Goal: Check status: Check status

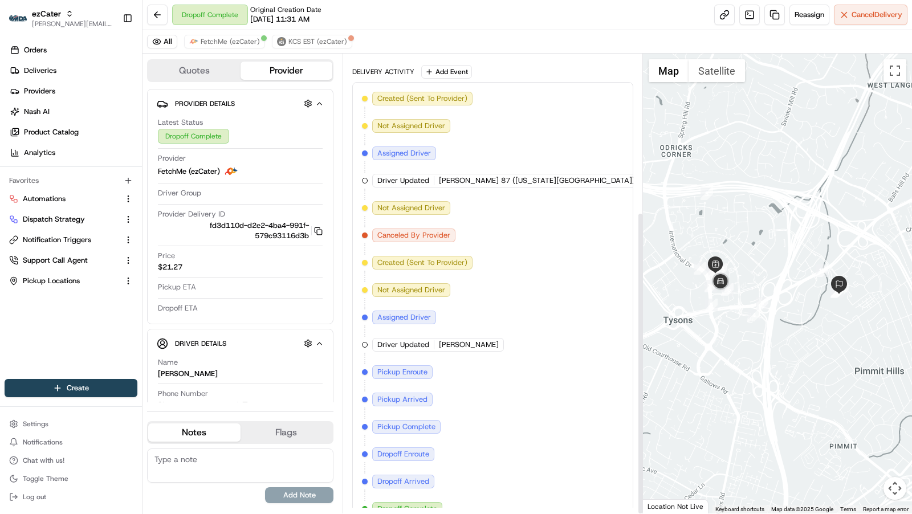
scroll to position [239, 0]
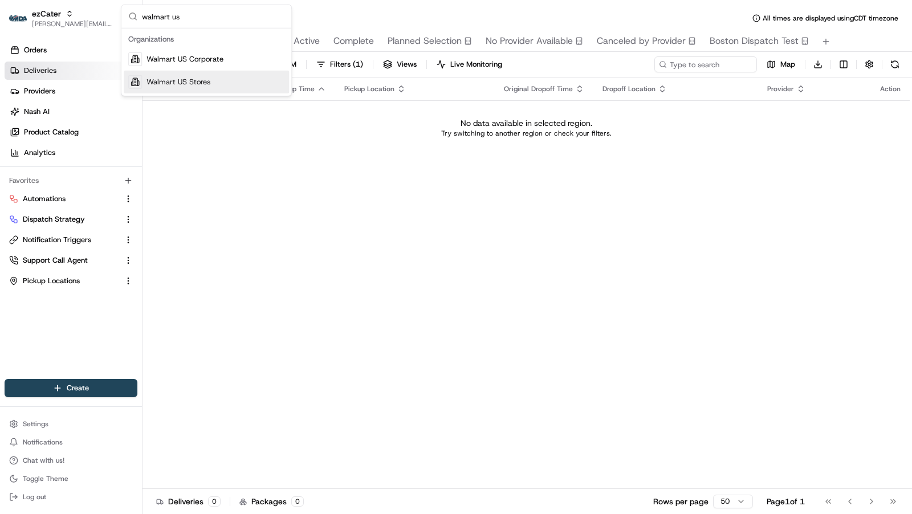
type input "walmart us"
click at [213, 75] on div "Walmart US Stores" at bounding box center [206, 82] width 165 height 23
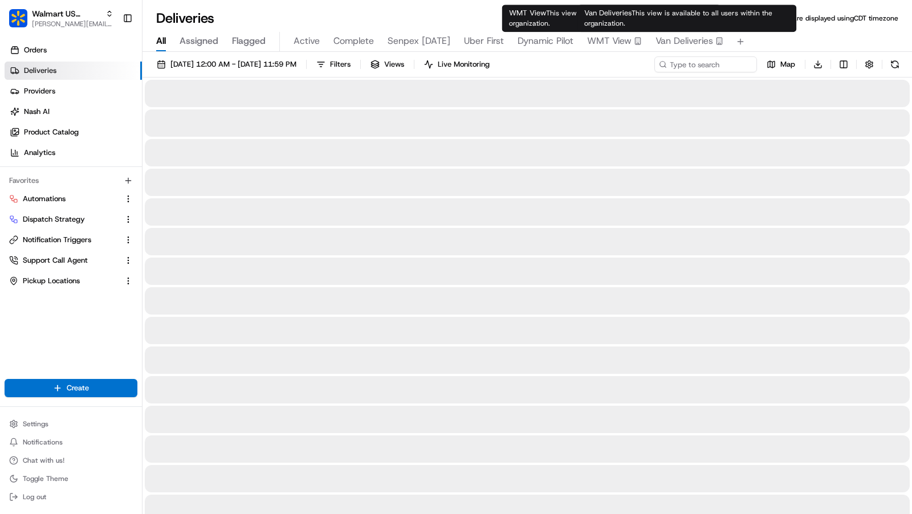
click at [688, 46] on span "Van Deliveries" at bounding box center [685, 41] width 58 height 14
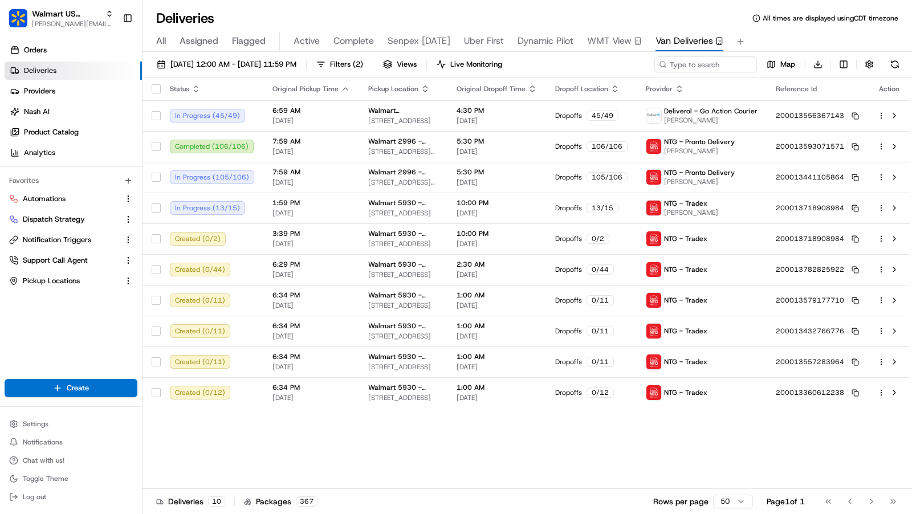
click at [835, 56] on div "Map Download" at bounding box center [778, 64] width 249 height 16
click at [840, 60] on html "Walmart US Stores charles@usenash.com Toggle Sidebar Orders Deliveries Provider…" at bounding box center [456, 257] width 912 height 514
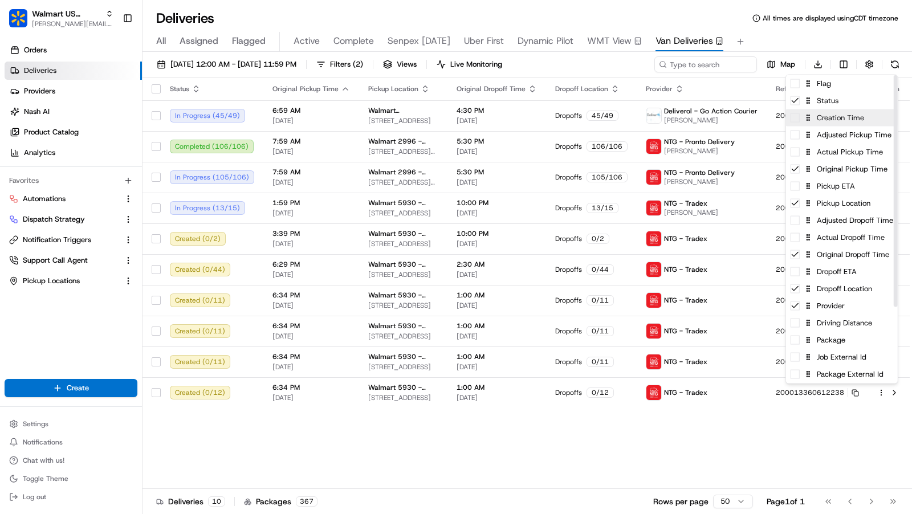
click at [788, 119] on div "Creation Time" at bounding box center [842, 117] width 112 height 17
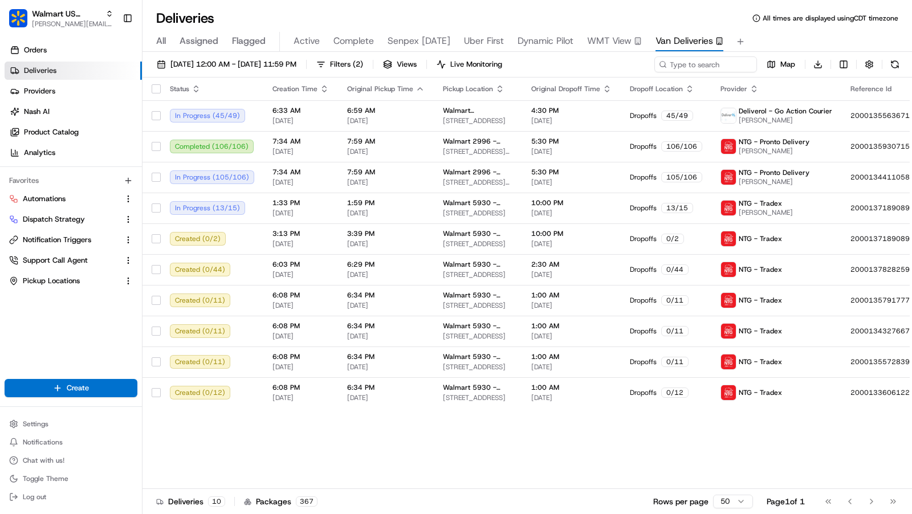
click at [405, 468] on html "Walmart US Stores charles@usenash.com Toggle Sidebar Orders Deliveries Provider…" at bounding box center [456, 257] width 912 height 514
click at [316, 110] on span "6:33 AM" at bounding box center [300, 110] width 56 height 9
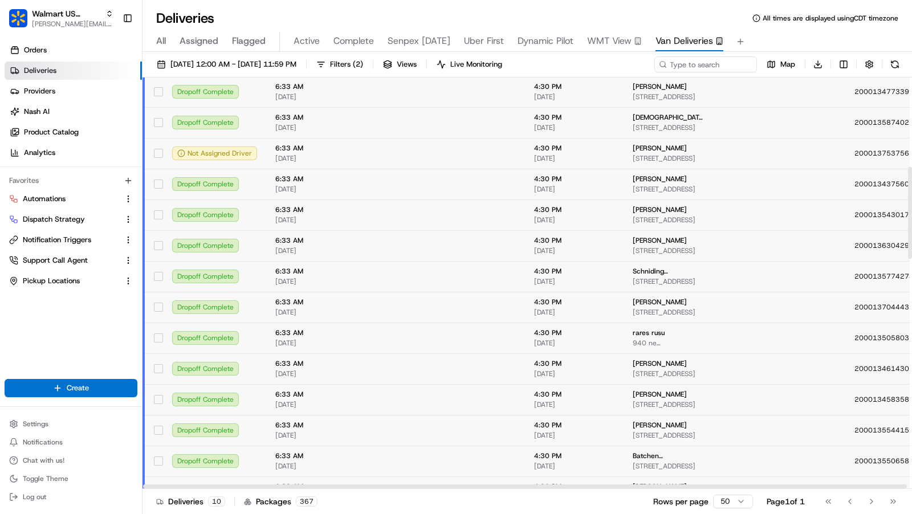
scroll to position [385, 0]
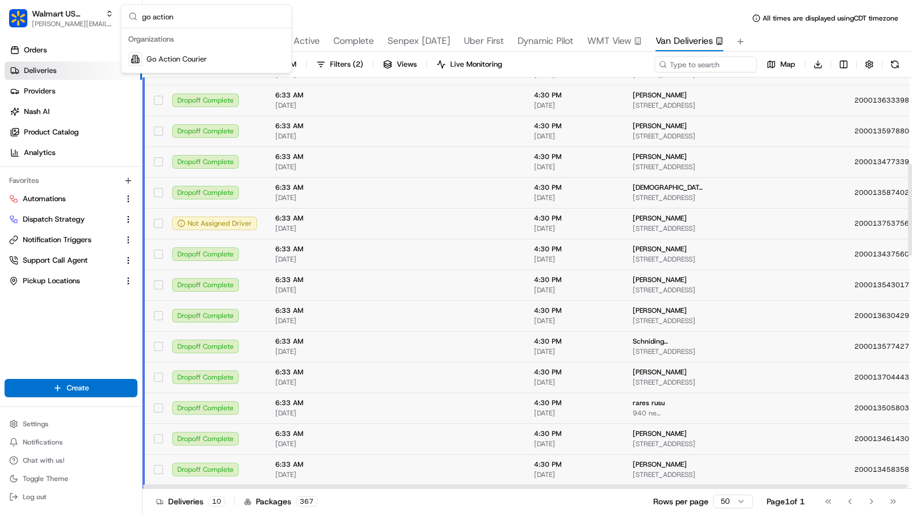
type input "go action"
click at [200, 58] on span "Go Action Courier" at bounding box center [177, 59] width 60 height 10
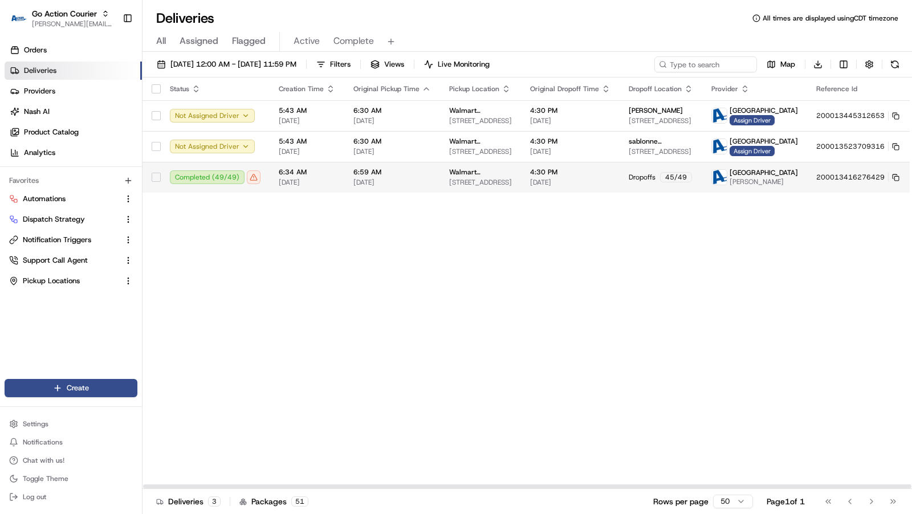
click at [344, 182] on td "6:59 AM 08/21/2025" at bounding box center [392, 177] width 96 height 31
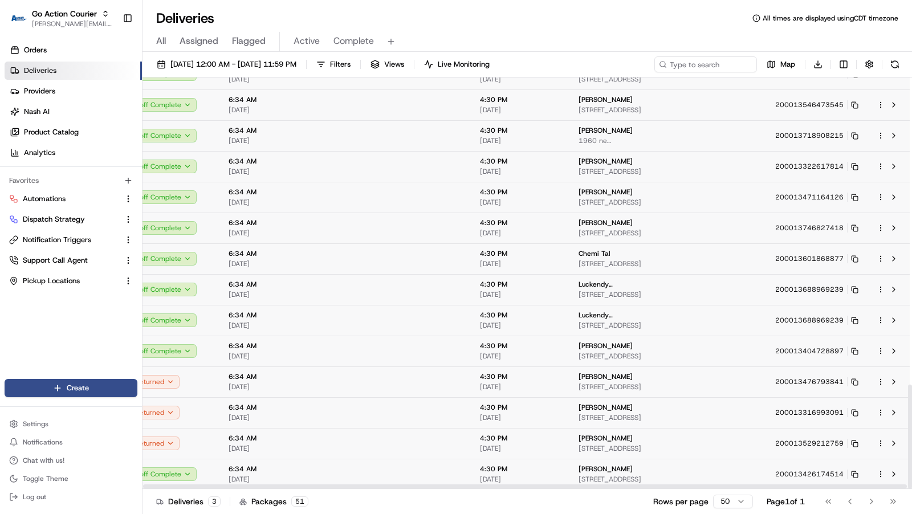
scroll to position [1211, 0]
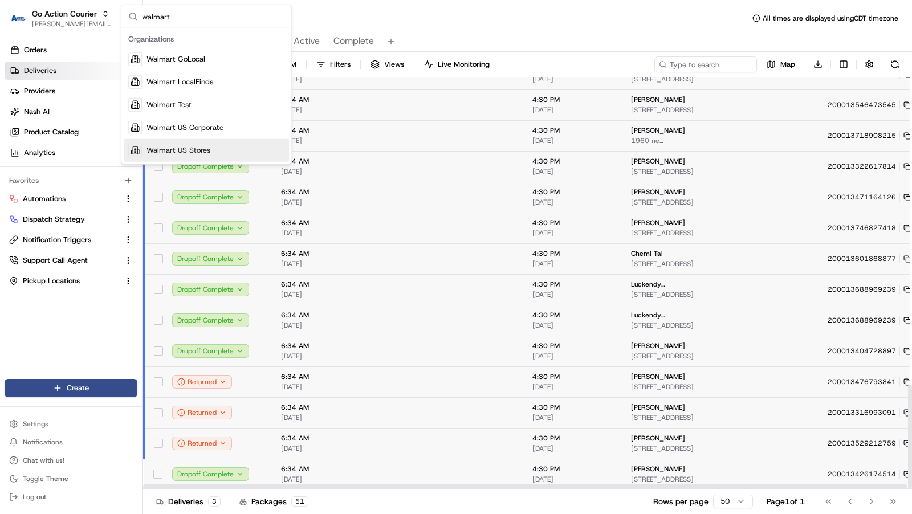
type input "walmart"
click at [233, 148] on div "Walmart US Stores" at bounding box center [206, 150] width 165 height 23
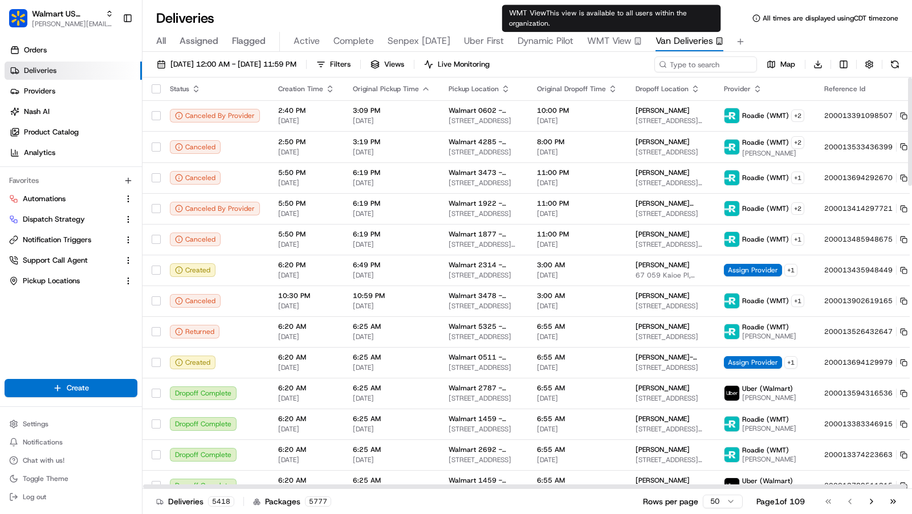
click at [611, 44] on span "WMT View" at bounding box center [609, 41] width 44 height 14
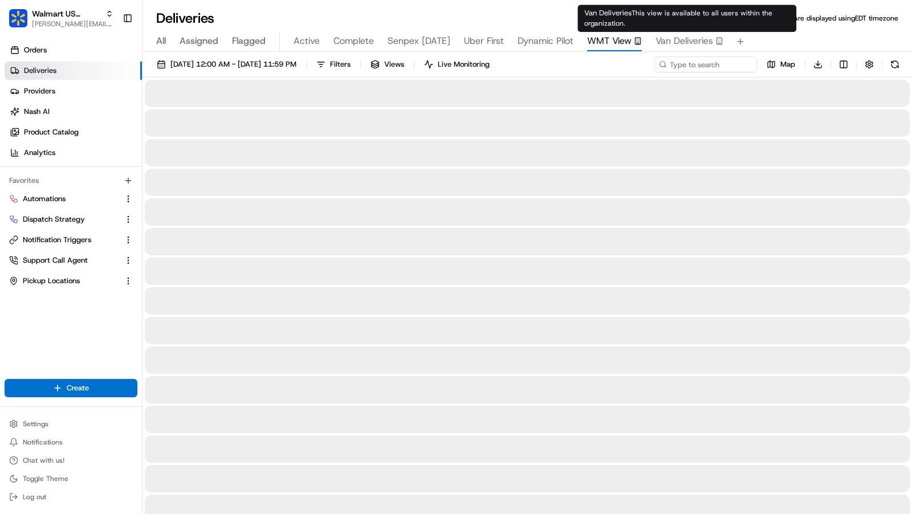
click at [683, 43] on span "Van Deliveries" at bounding box center [685, 41] width 58 height 14
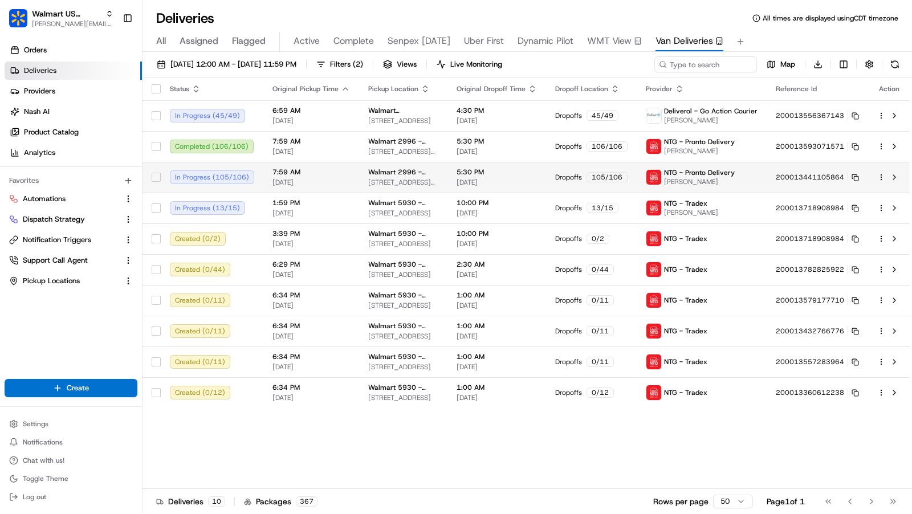
click at [307, 180] on span "[DATE]" at bounding box center [311, 182] width 78 height 9
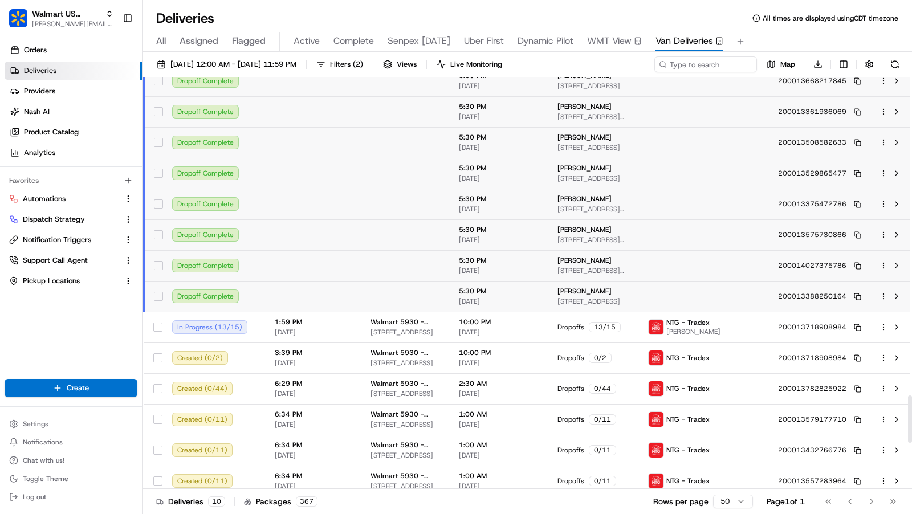
scroll to position [3182, 0]
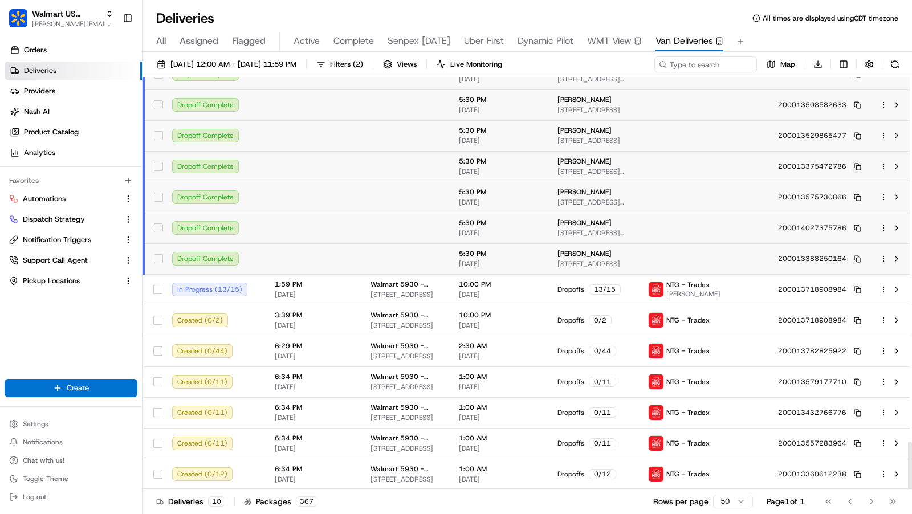
click at [305, 253] on td at bounding box center [314, 258] width 96 height 31
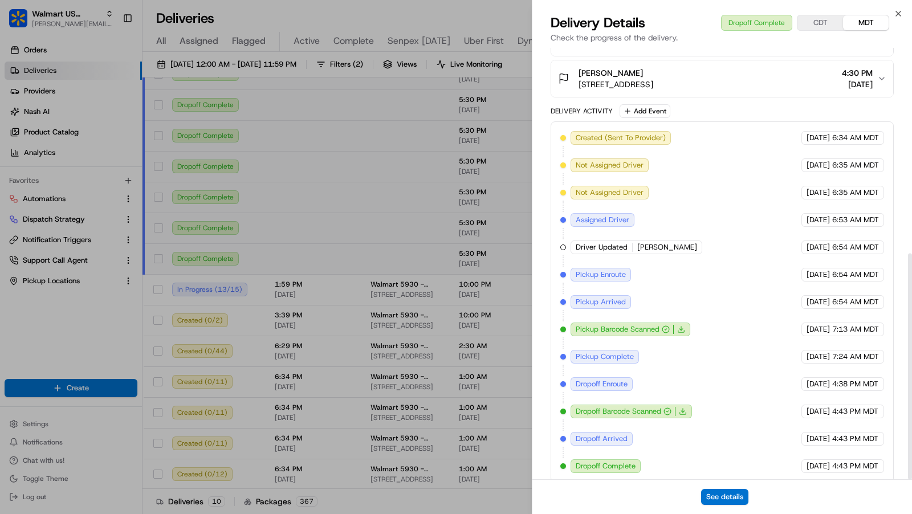
scroll to position [0, 0]
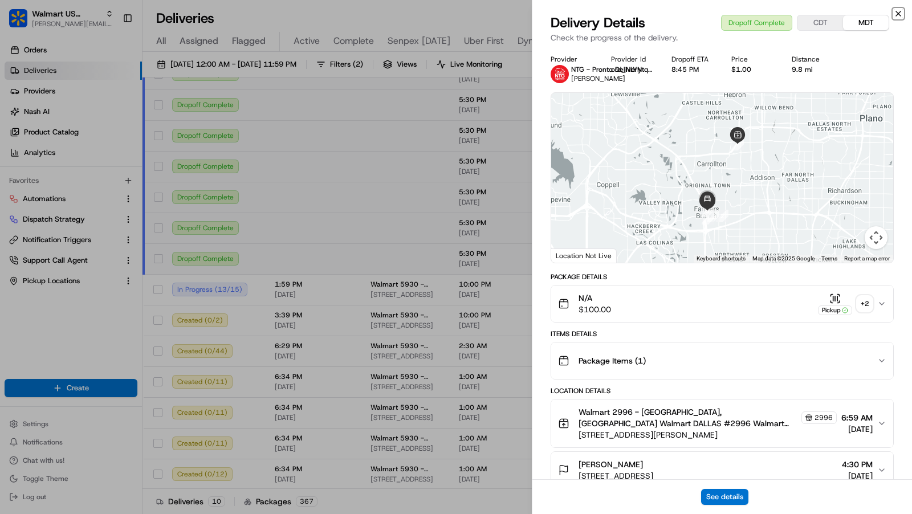
click at [901, 11] on icon "button" at bounding box center [898, 13] width 9 height 9
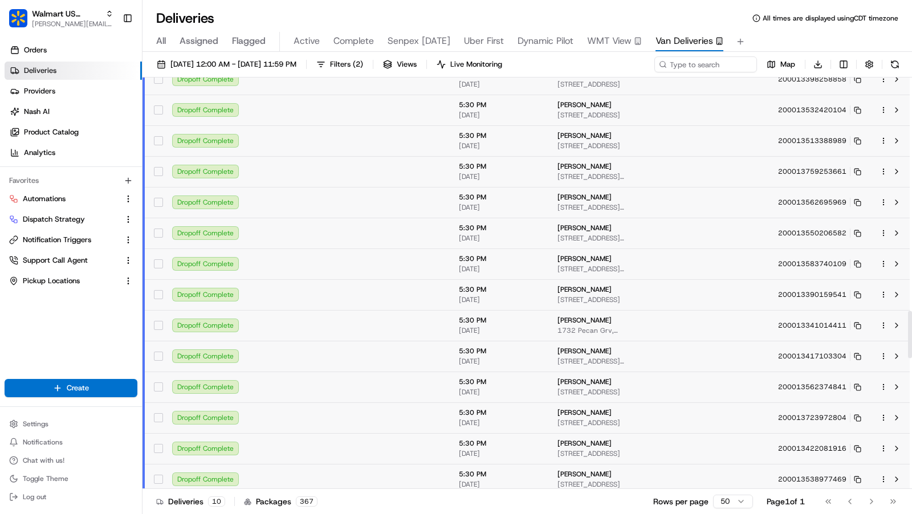
scroll to position [2038, 0]
type input "pronto"
click at [264, 48] on div "Pronto Delivery Service" at bounding box center [206, 59] width 165 height 23
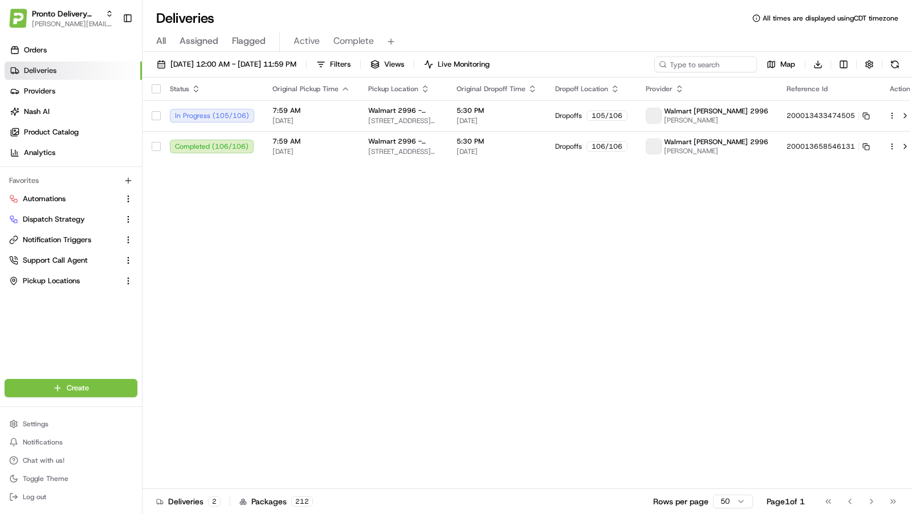
click at [170, 44] on div "All Assigned Flagged Active Complete" at bounding box center [528, 42] width 770 height 20
click at [375, 113] on span "Walmart 2996 - Dallas, TX" at bounding box center [403, 110] width 70 height 9
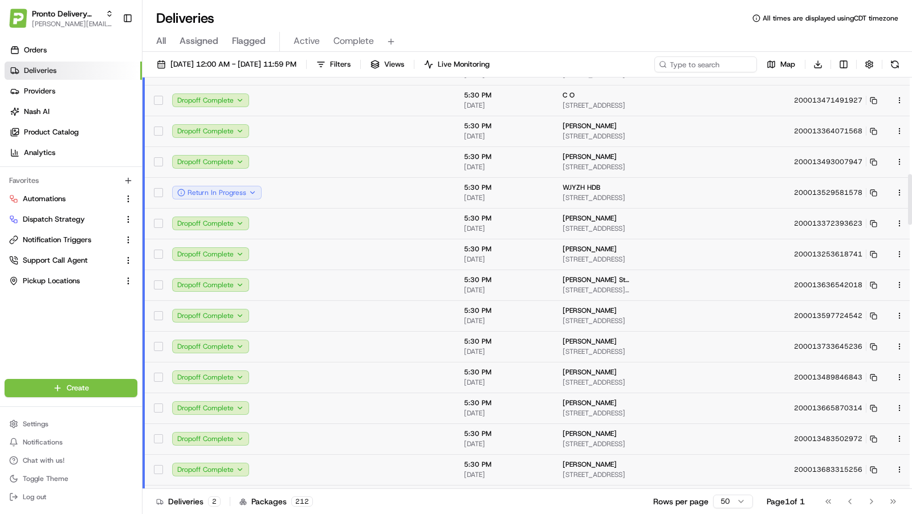
scroll to position [791, 0]
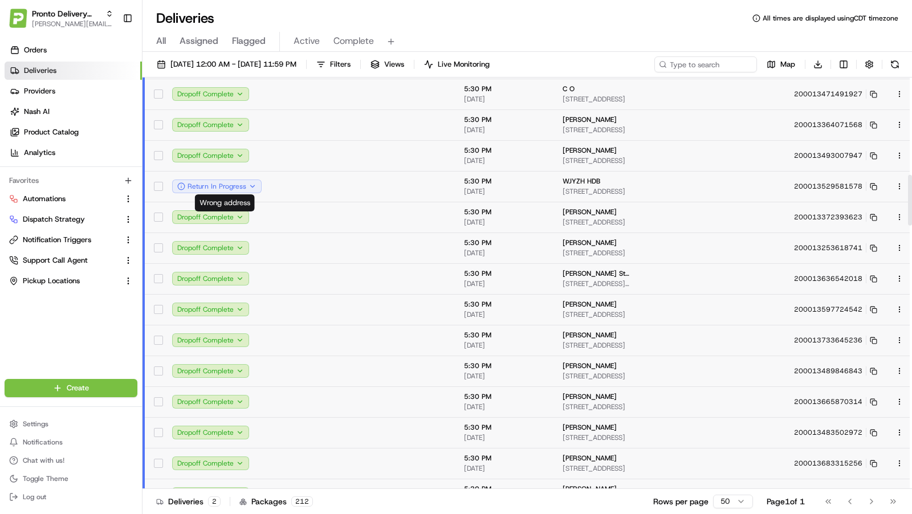
click at [306, 181] on td at bounding box center [319, 186] width 96 height 31
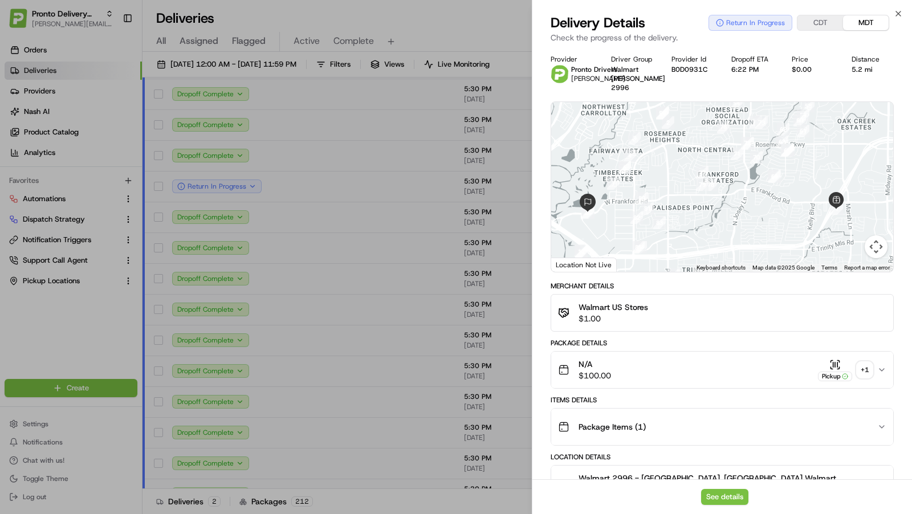
drag, startPoint x: 774, startPoint y: 199, endPoint x: 771, endPoint y: 181, distance: 17.9
click at [771, 181] on div at bounding box center [722, 187] width 342 height 170
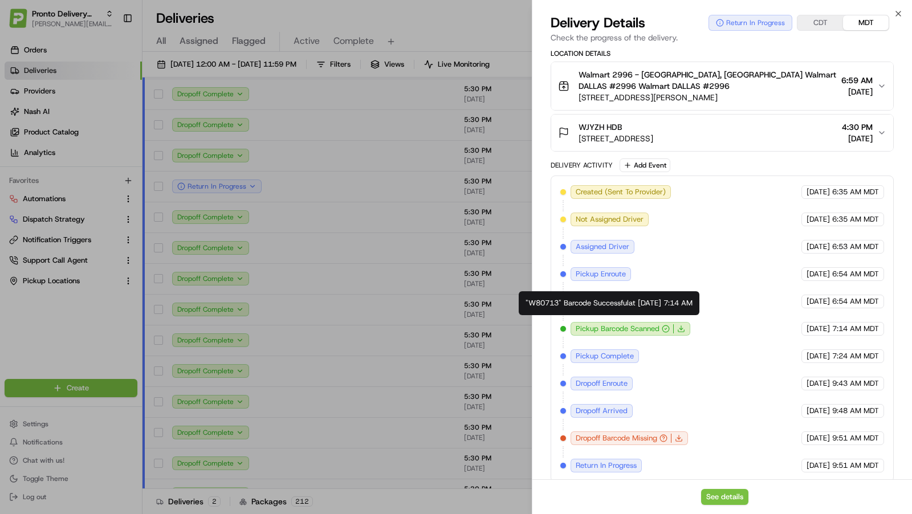
scroll to position [0, 0]
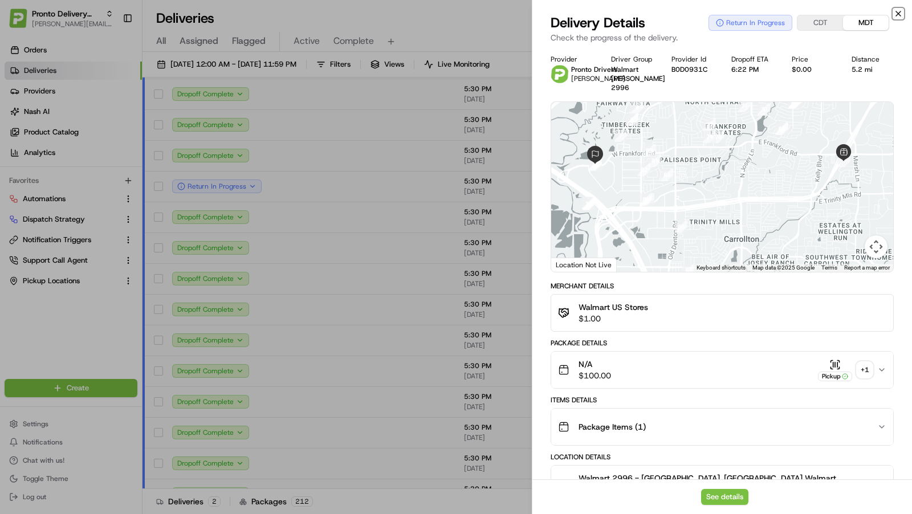
click at [900, 13] on icon "button" at bounding box center [898, 13] width 9 height 9
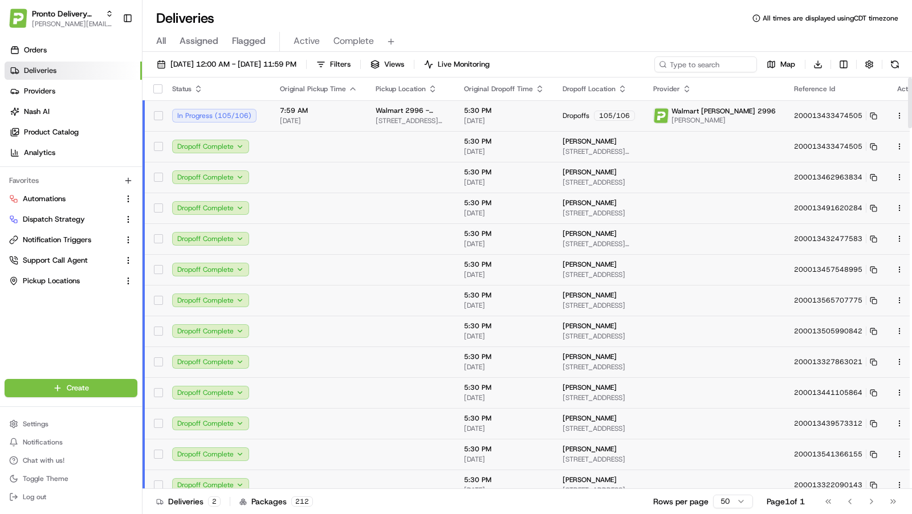
click at [352, 125] on span "[DATE]" at bounding box center [319, 120] width 78 height 9
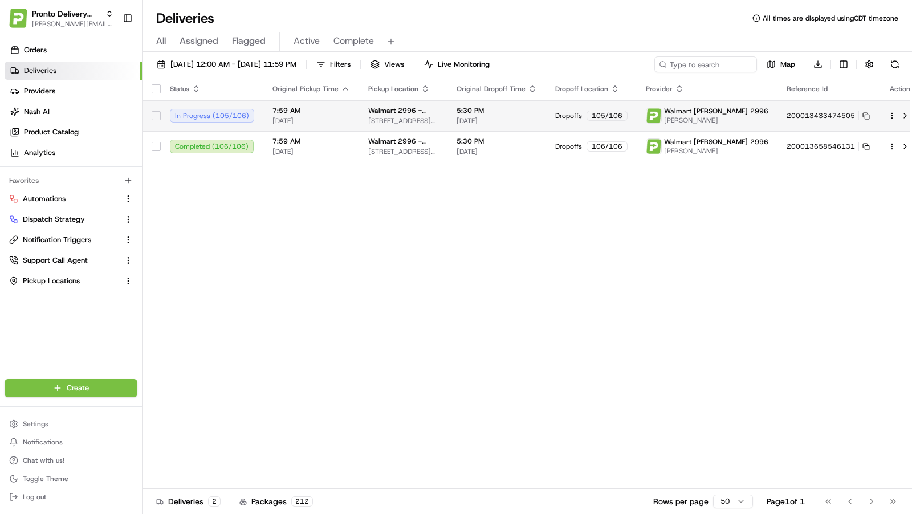
click at [389, 106] on span "Walmart 2996 - Dallas, TX" at bounding box center [403, 110] width 70 height 9
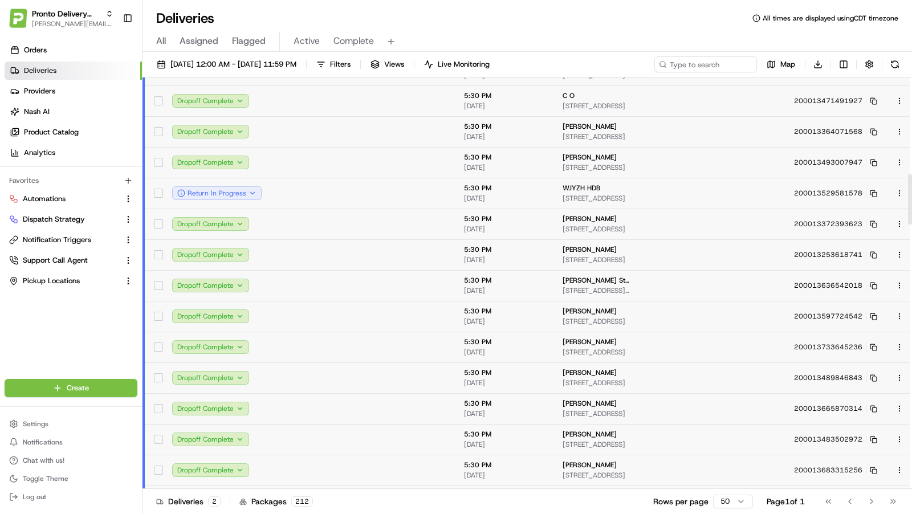
scroll to position [784, 0]
click at [364, 197] on td at bounding box center [319, 193] width 96 height 31
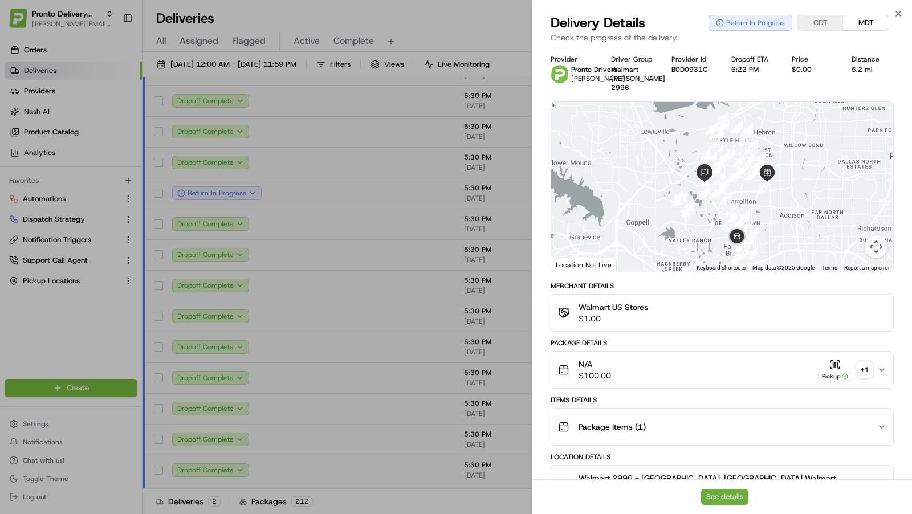
click at [730, 493] on button "See details" at bounding box center [724, 497] width 47 height 16
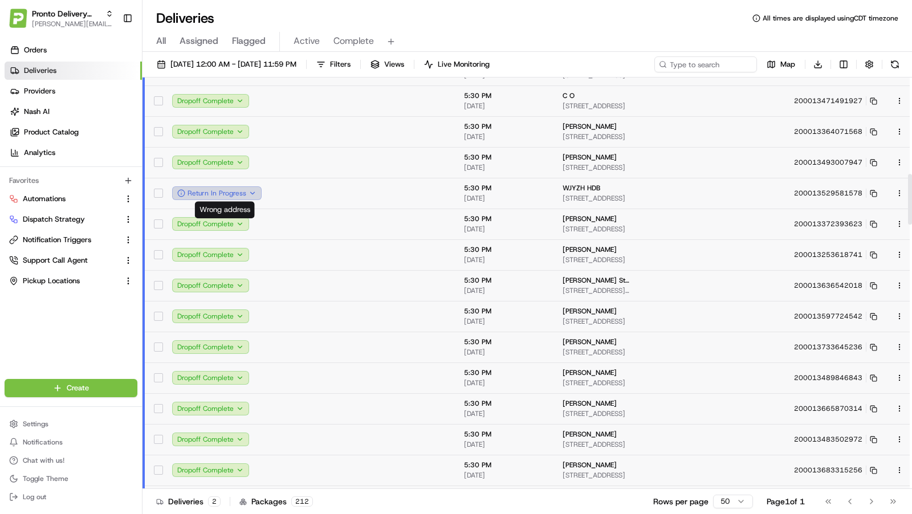
click at [257, 190] on icon "button" at bounding box center [253, 193] width 8 height 8
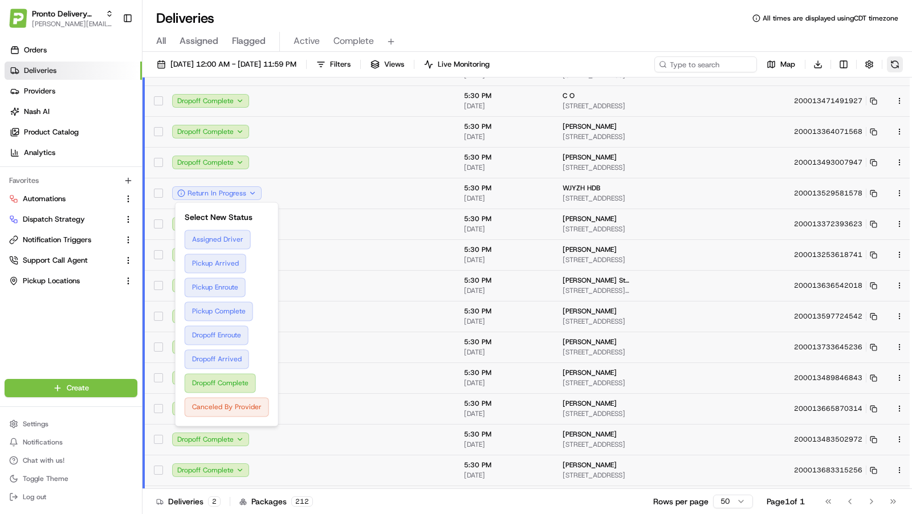
click at [895, 57] on button at bounding box center [895, 64] width 16 height 16
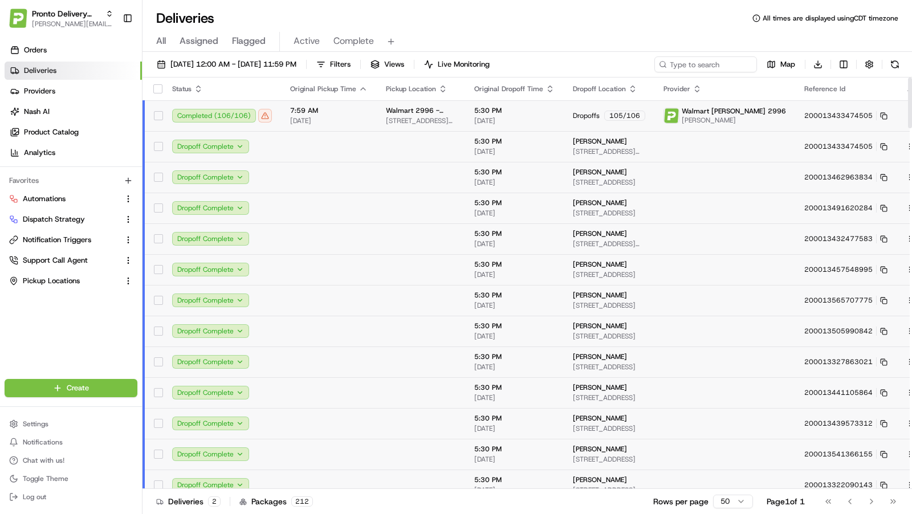
click at [912, 111] on button at bounding box center [923, 116] width 14 height 14
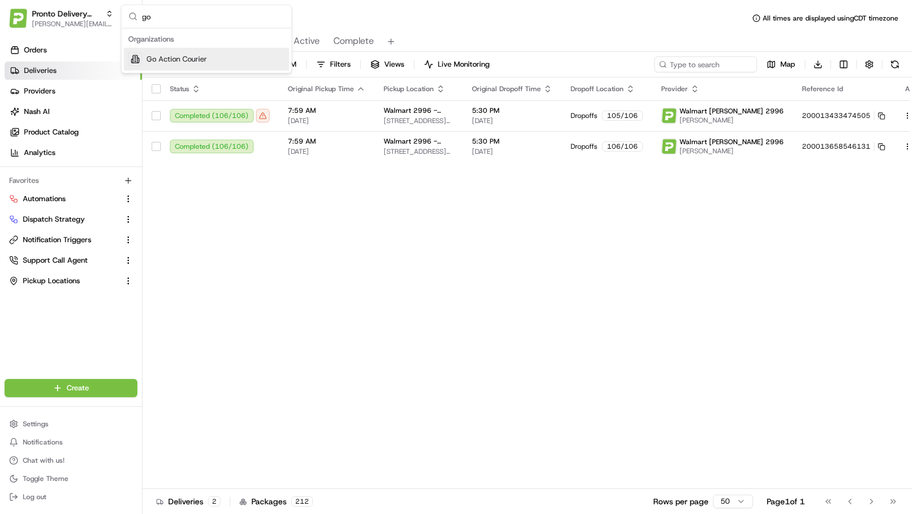
type input "g"
type input "walmart us"
click at [192, 77] on span "Walmart US Stores" at bounding box center [179, 82] width 64 height 10
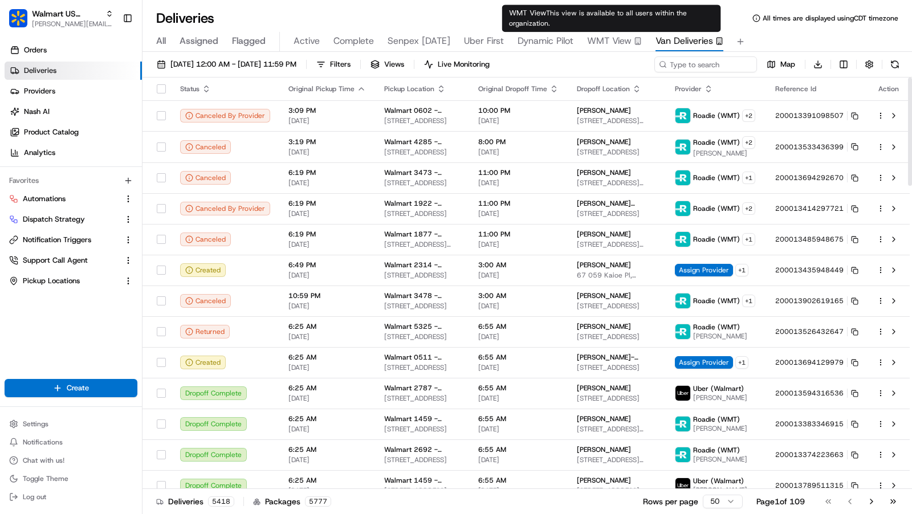
click at [615, 38] on span "WMT View" at bounding box center [609, 41] width 44 height 14
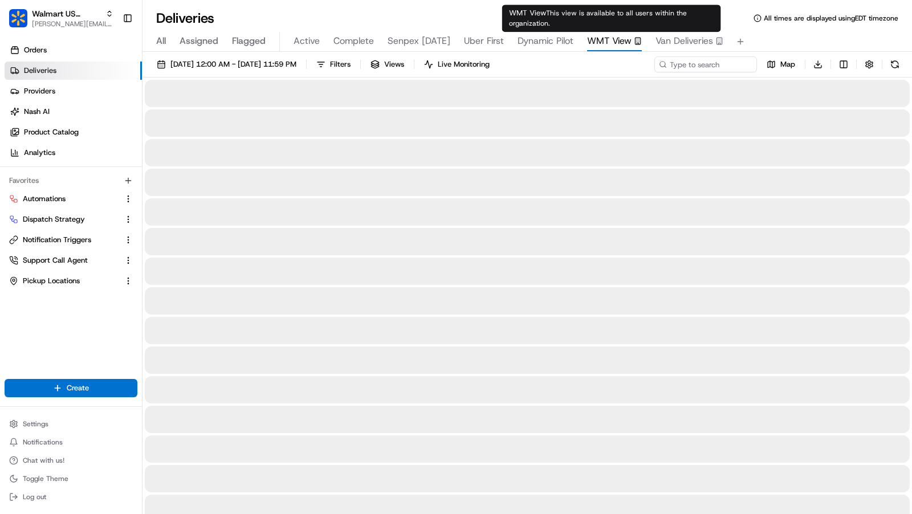
click at [678, 38] on span "Van Deliveries" at bounding box center [685, 41] width 58 height 14
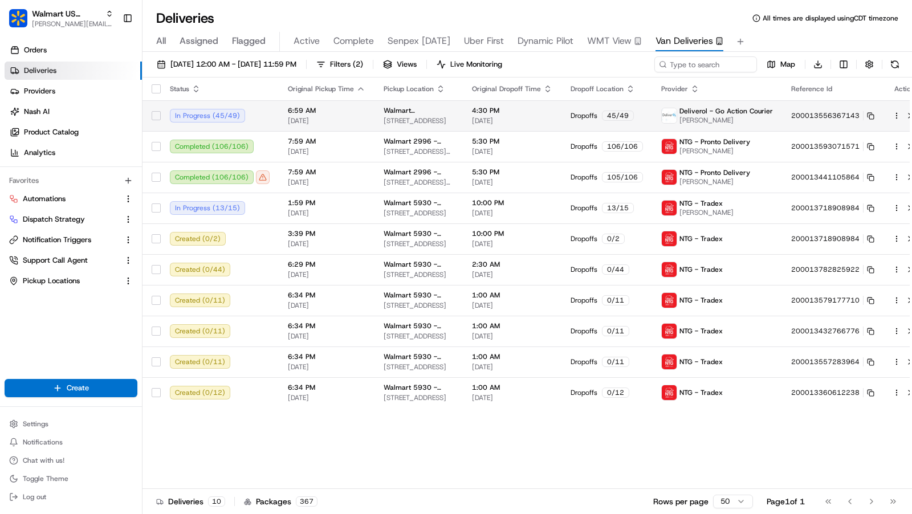
click at [425, 116] on span "[STREET_ADDRESS]" at bounding box center [419, 120] width 70 height 9
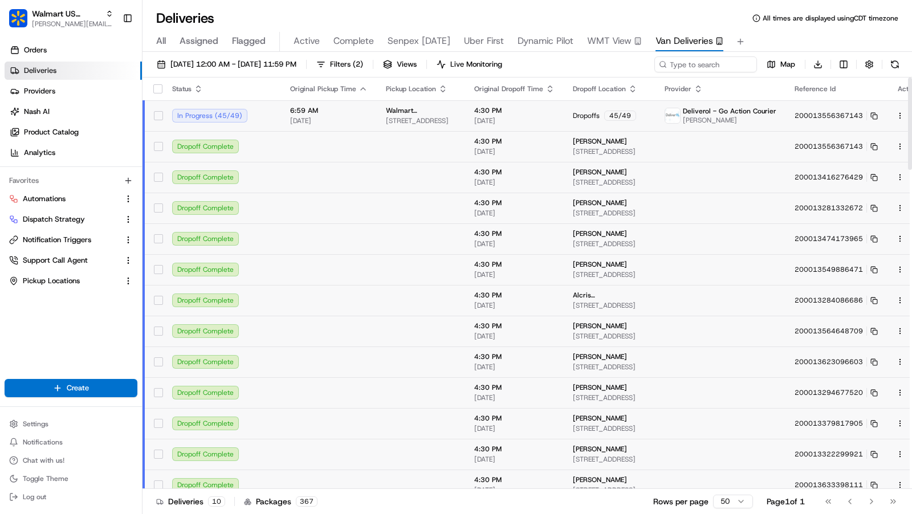
scroll to position [346, 0]
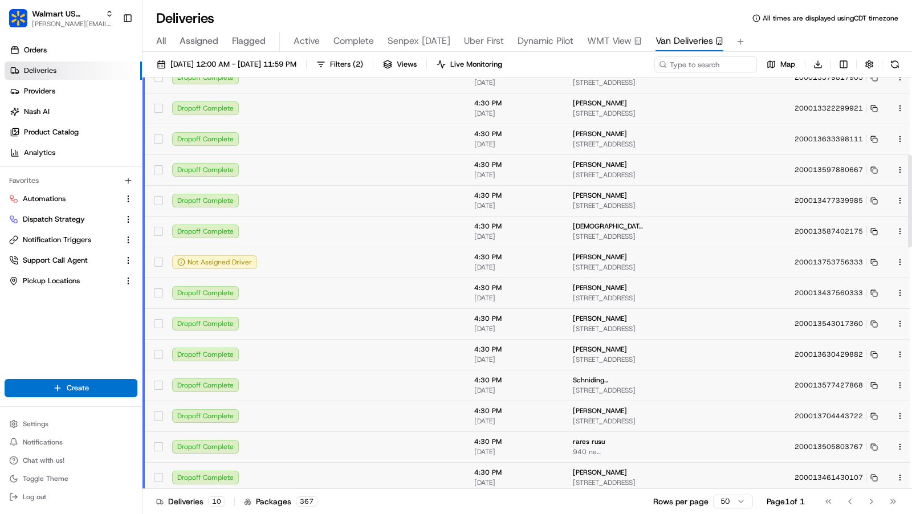
click at [317, 263] on td at bounding box center [329, 262] width 96 height 31
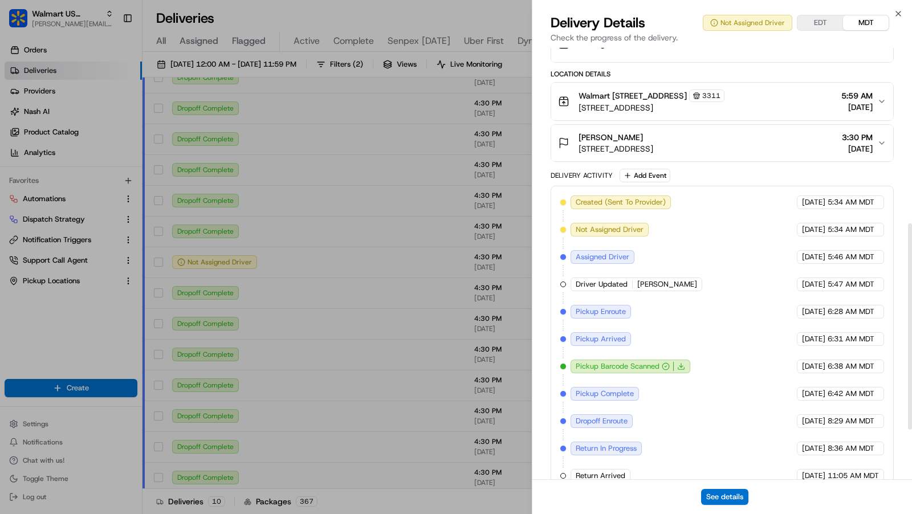
scroll to position [473, 0]
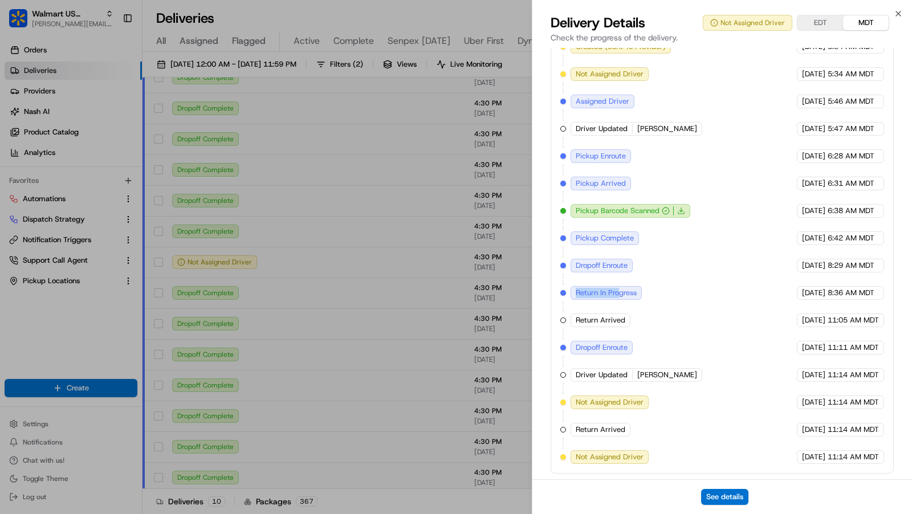
drag, startPoint x: 575, startPoint y: 295, endPoint x: 620, endPoint y: 294, distance: 45.1
click at [620, 294] on span "Return In Progress" at bounding box center [606, 293] width 61 height 10
click at [576, 324] on span "Return Arrived" at bounding box center [601, 320] width 50 height 10
click at [718, 485] on div "See details" at bounding box center [722, 496] width 380 height 35
click at [718, 497] on button "See details" at bounding box center [724, 497] width 47 height 16
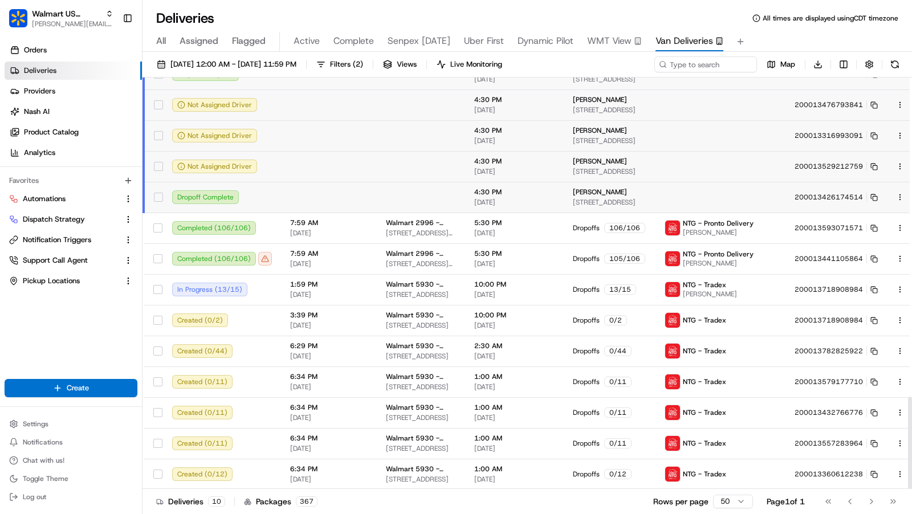
scroll to position [1387, 0]
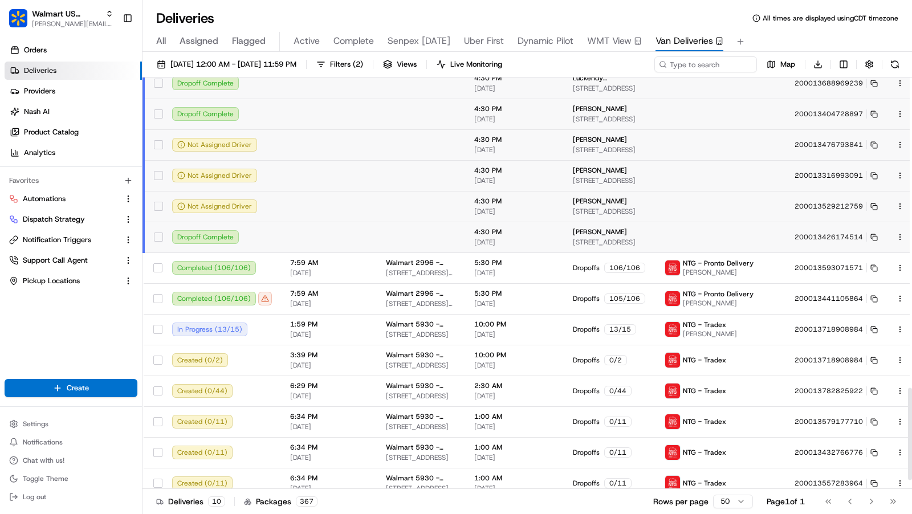
click at [452, 145] on td at bounding box center [421, 144] width 88 height 31
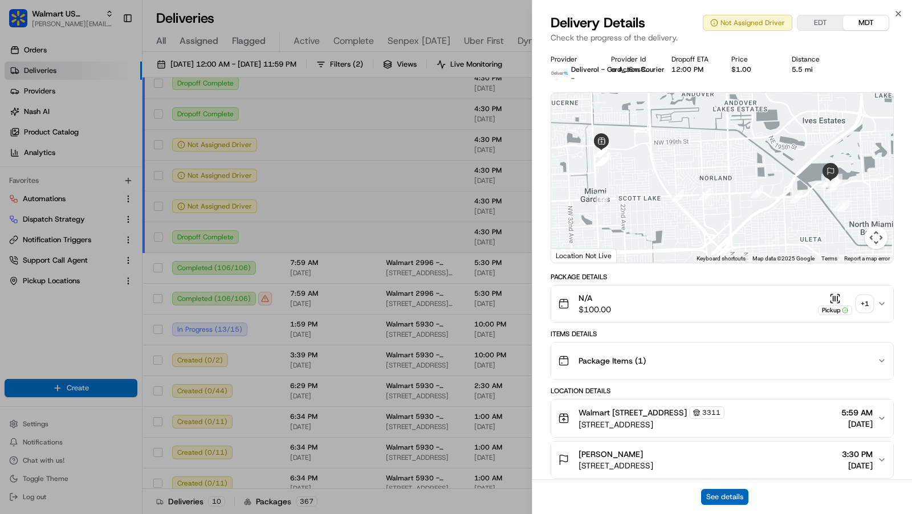
click at [718, 495] on button "See details" at bounding box center [724, 497] width 47 height 16
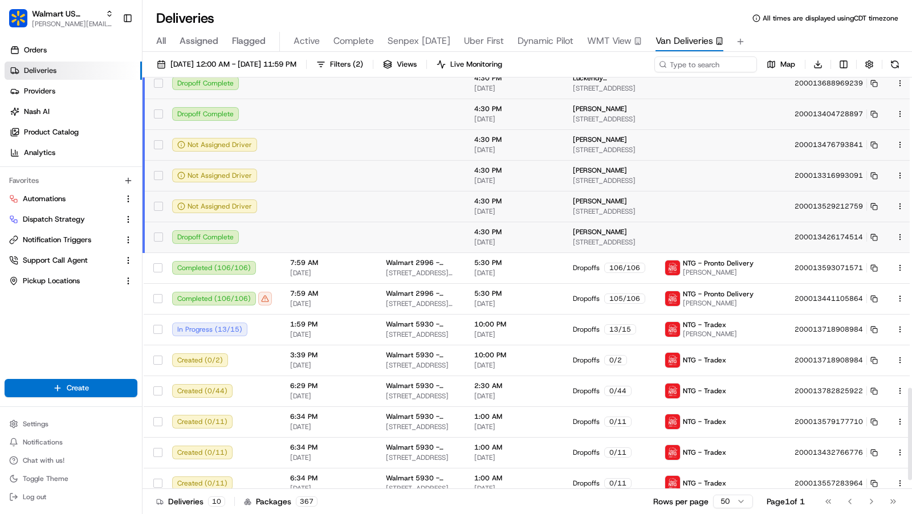
click at [375, 170] on td at bounding box center [329, 175] width 96 height 31
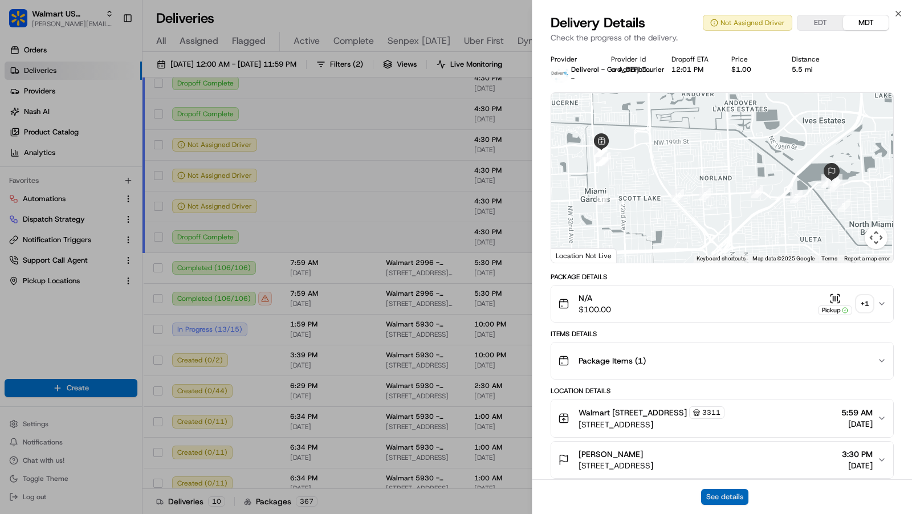
click at [721, 503] on button "See details" at bounding box center [724, 497] width 47 height 16
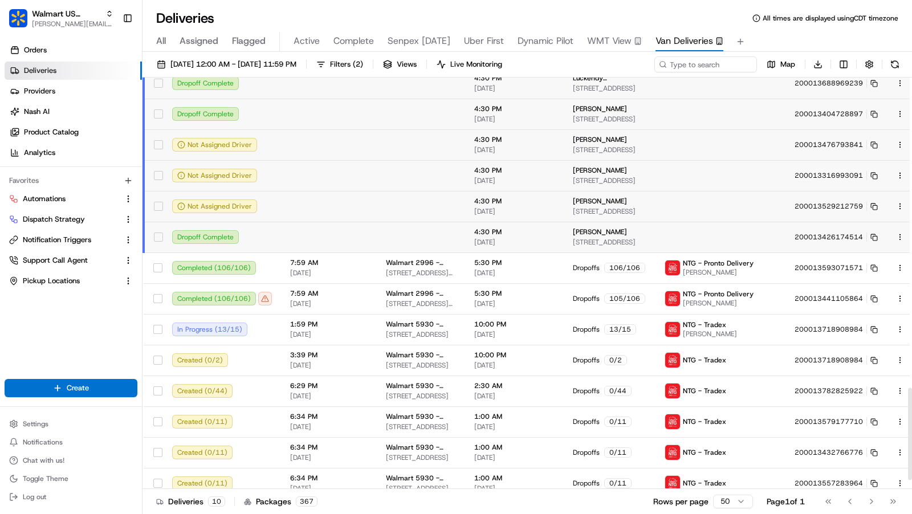
click at [390, 205] on td at bounding box center [421, 206] width 88 height 31
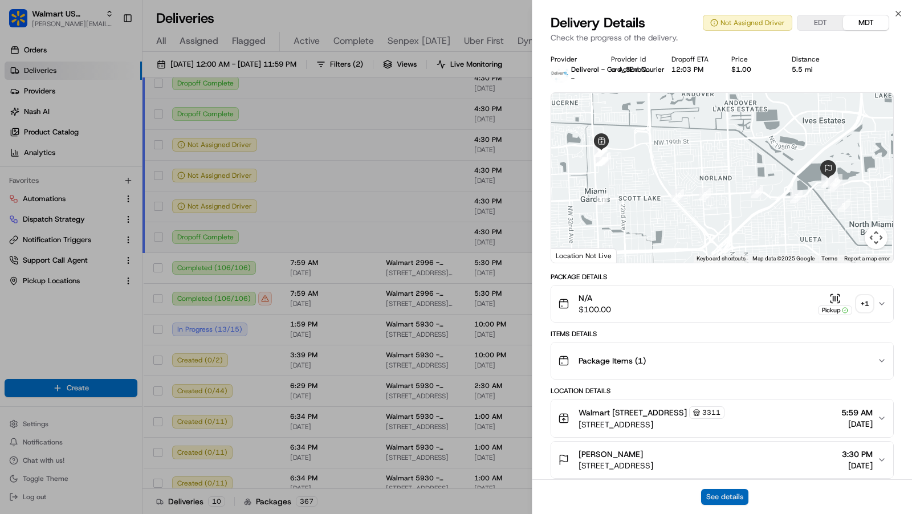
click at [706, 501] on button "See details" at bounding box center [724, 497] width 47 height 16
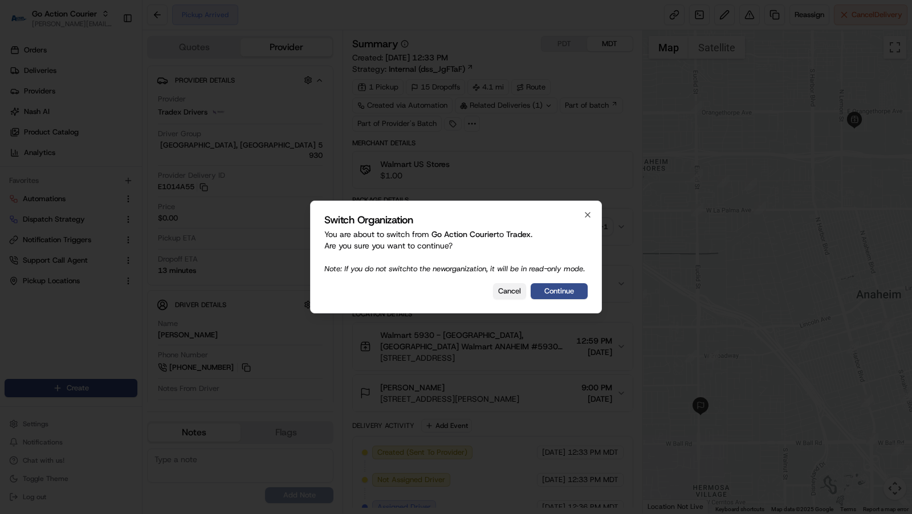
click at [507, 298] on button "Cancel" at bounding box center [509, 291] width 33 height 16
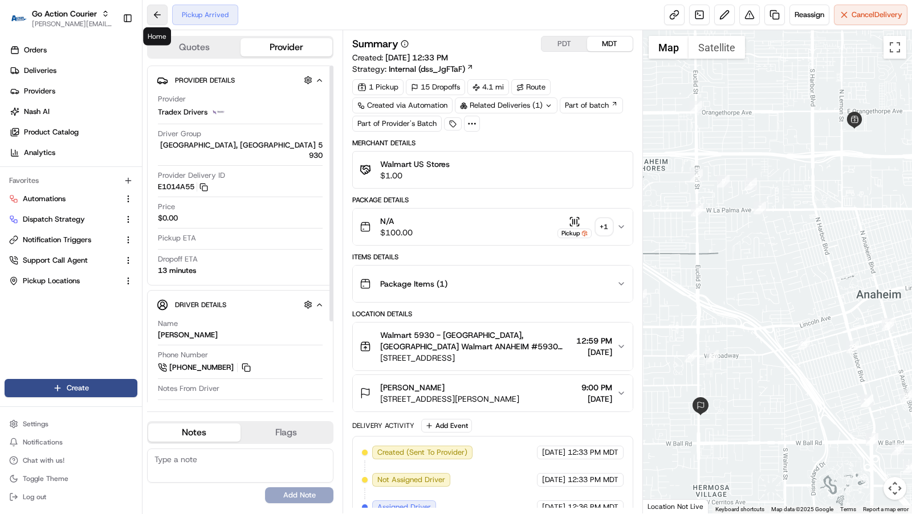
click at [154, 7] on button at bounding box center [157, 15] width 21 height 21
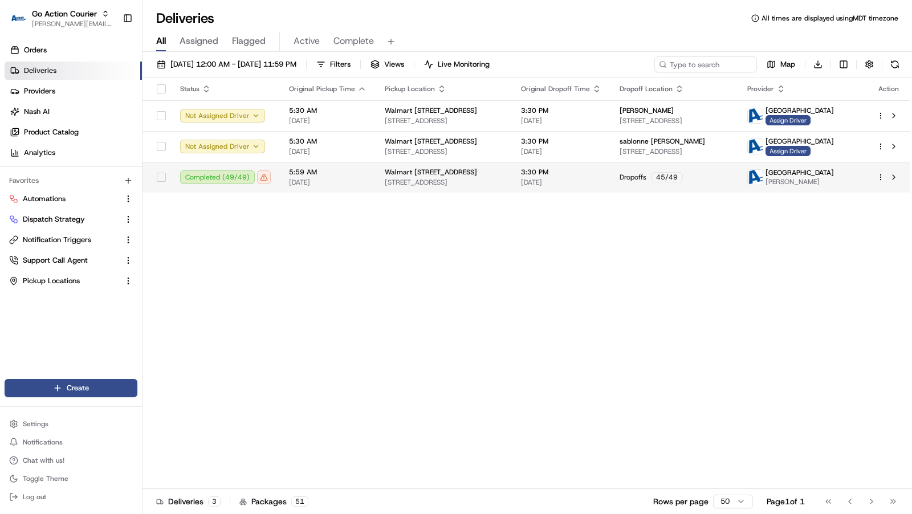
click at [344, 190] on td "5:59 AM 08/21/2025" at bounding box center [328, 177] width 96 height 31
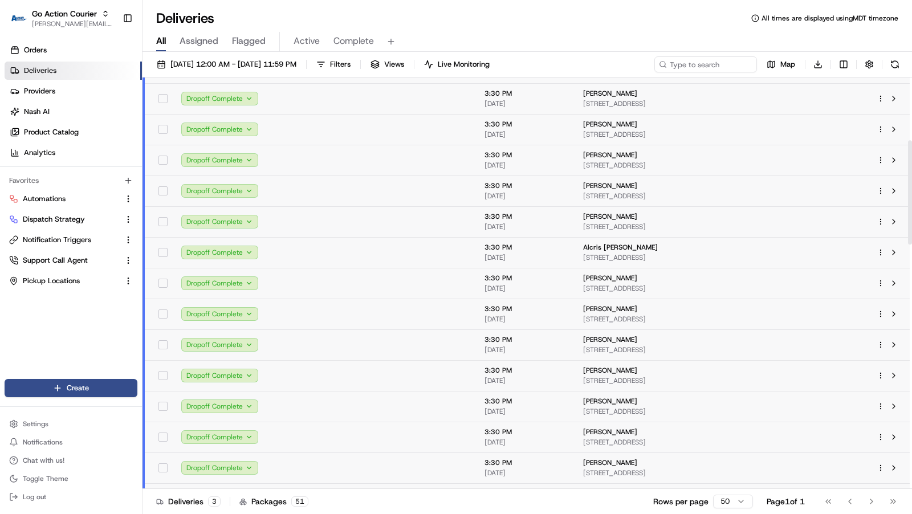
scroll to position [341, 0]
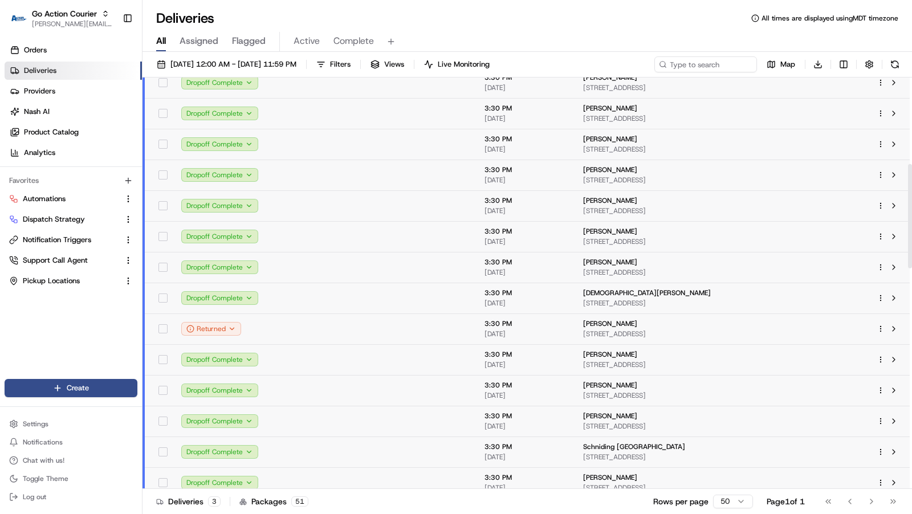
click at [324, 327] on td at bounding box center [329, 329] width 96 height 31
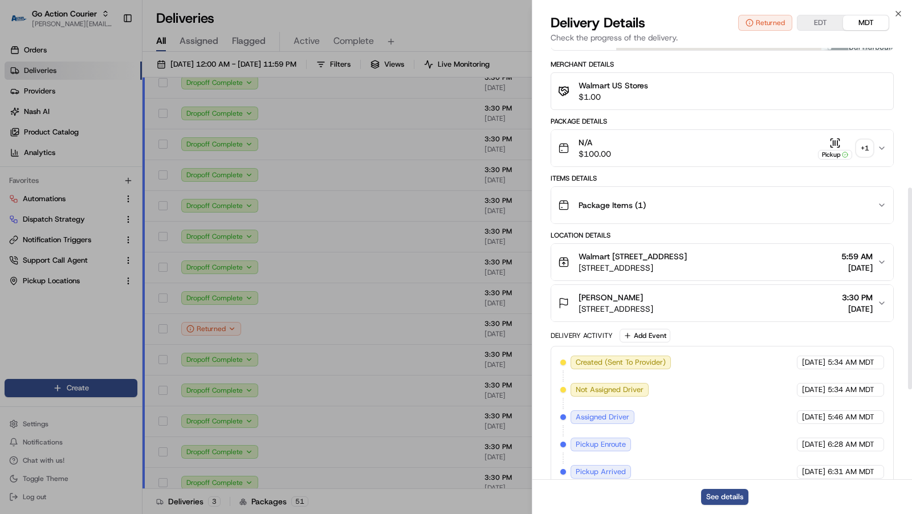
scroll to position [494, 0]
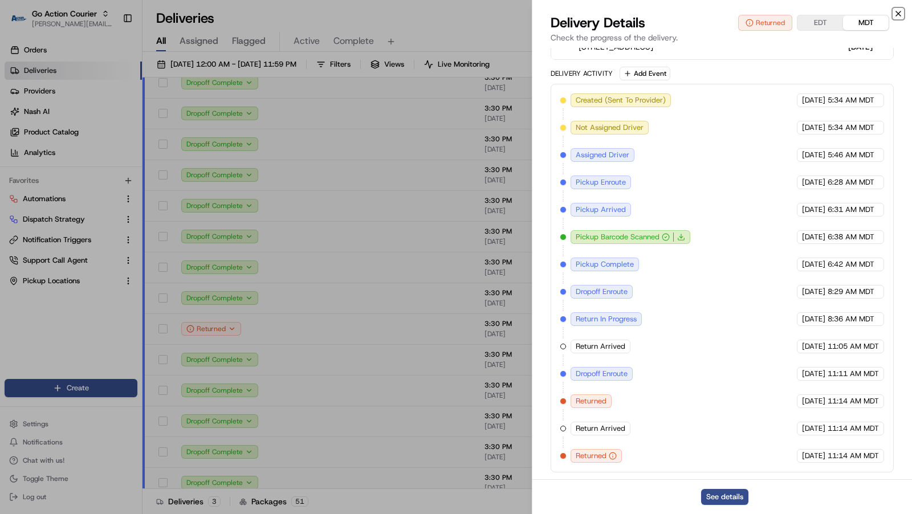
click at [898, 16] on icon "button" at bounding box center [898, 13] width 9 height 9
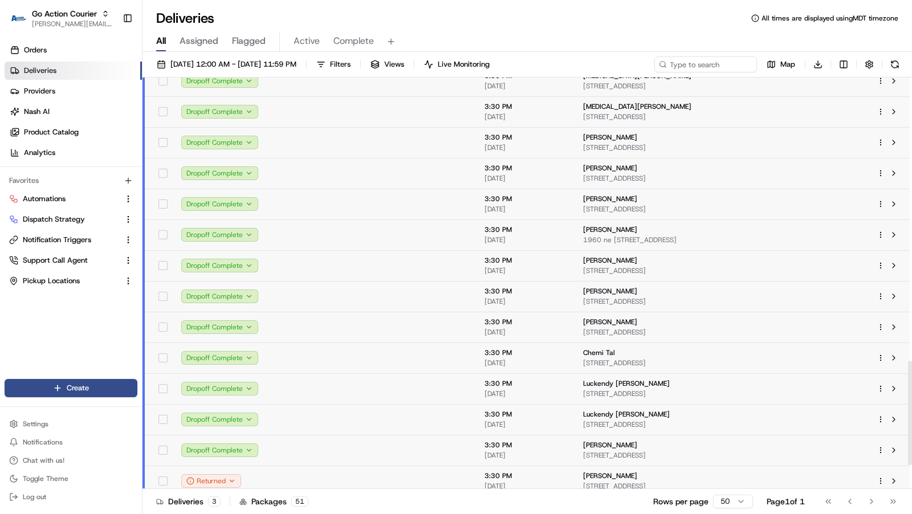
scroll to position [1211, 0]
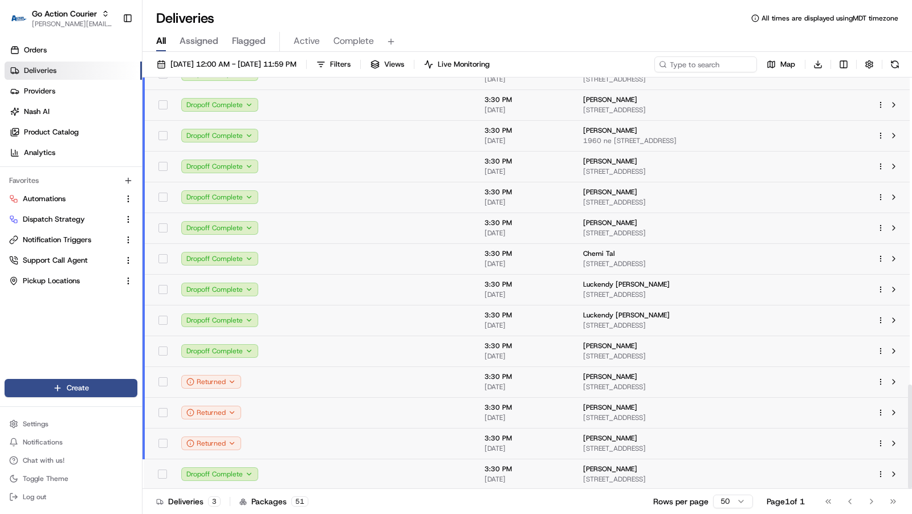
click at [318, 388] on td at bounding box center [329, 382] width 96 height 31
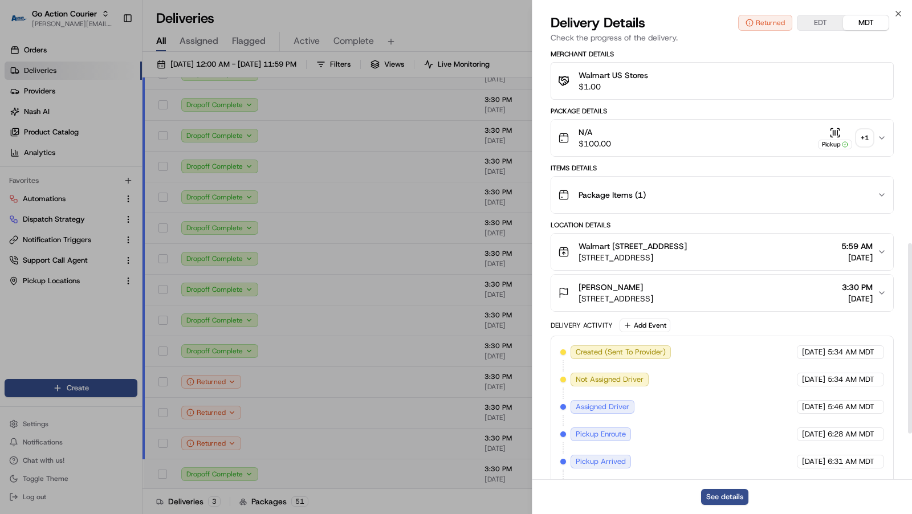
scroll to position [547, 0]
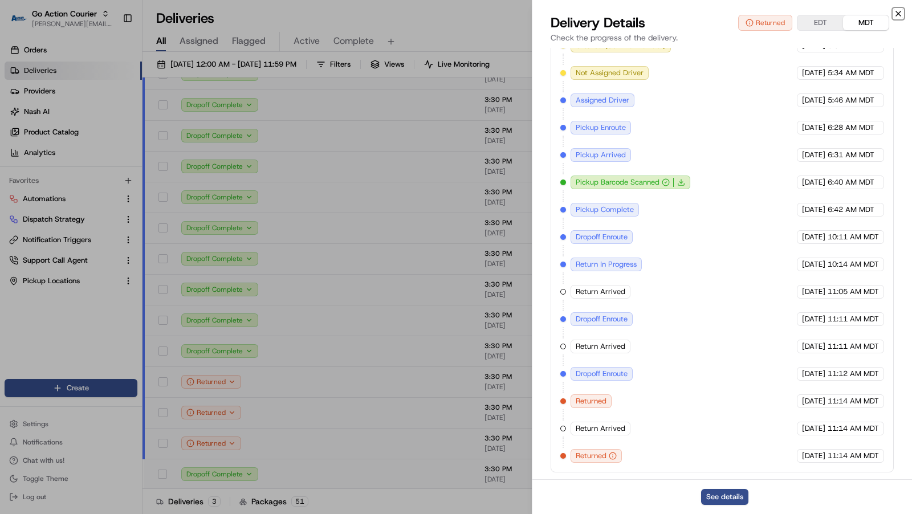
click at [899, 13] on icon "button" at bounding box center [898, 13] width 9 height 9
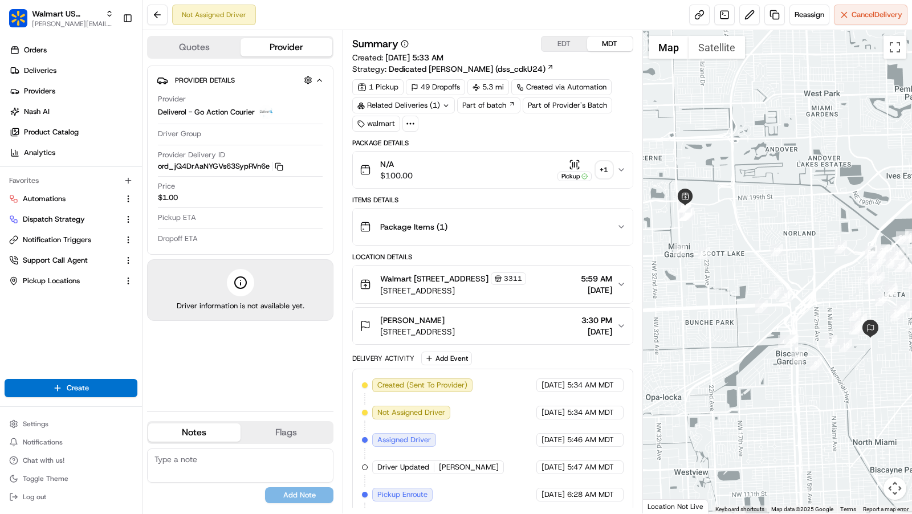
click at [326, 77] on div "Provider Details Hidden ( 1 ) Provider Deliverol - Go Action Courier Driver Gro…" at bounding box center [240, 160] width 186 height 189
click at [324, 77] on div "Provider Details Hidden ( 1 ) Provider Deliverol - Go Action Courier Driver Gro…" at bounding box center [240, 160] width 186 height 189
click at [323, 77] on icon "button" at bounding box center [319, 80] width 9 height 9
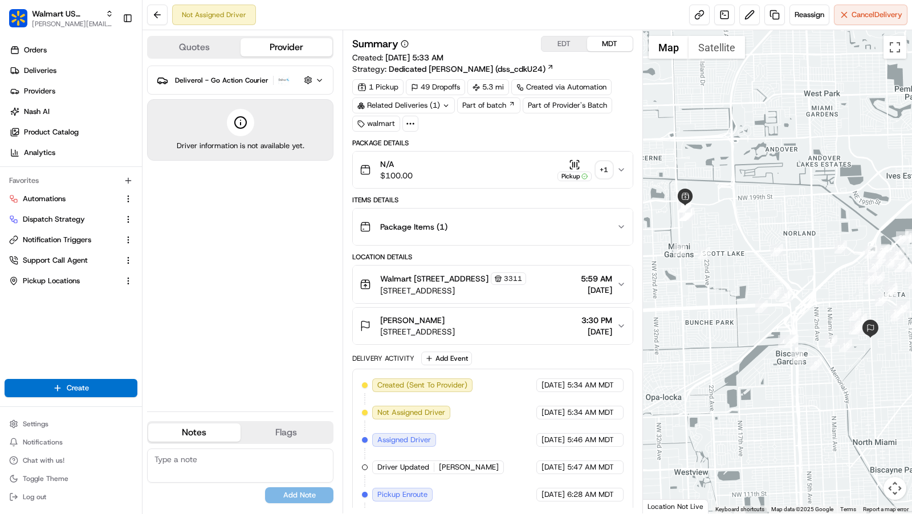
click at [323, 77] on icon "button" at bounding box center [319, 80] width 9 height 9
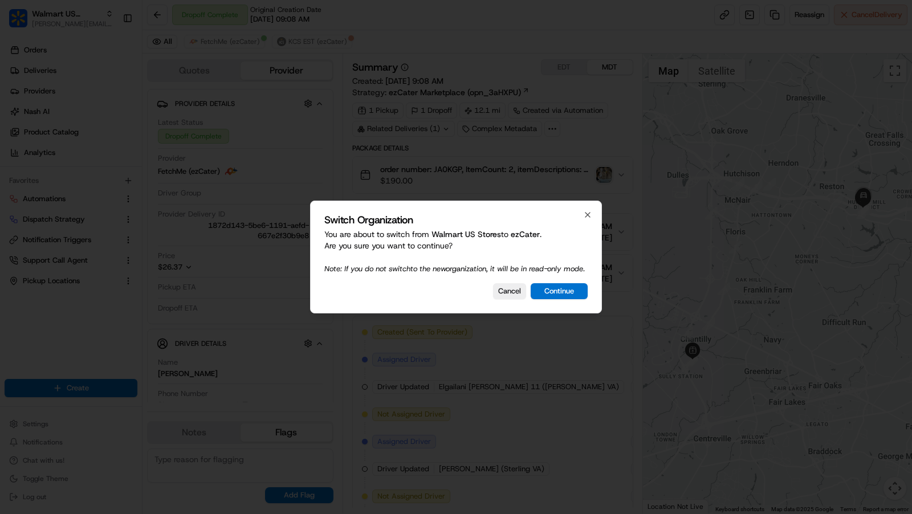
click at [568, 306] on div "Switch Organization You are about to switch from Walmart US Stores to ezCater .…" at bounding box center [456, 257] width 292 height 113
click at [568, 299] on button "Continue" at bounding box center [559, 291] width 57 height 16
